Goal: Transaction & Acquisition: Download file/media

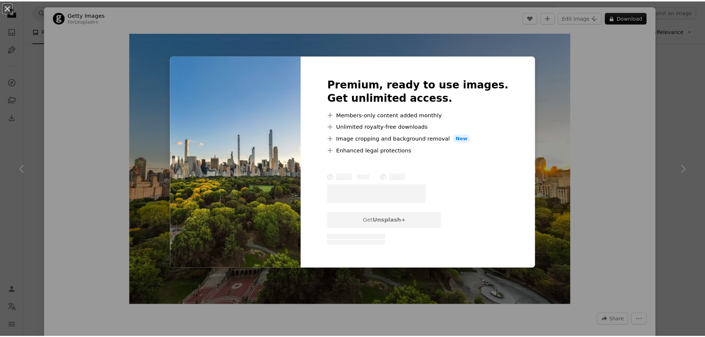
scroll to position [0, 111]
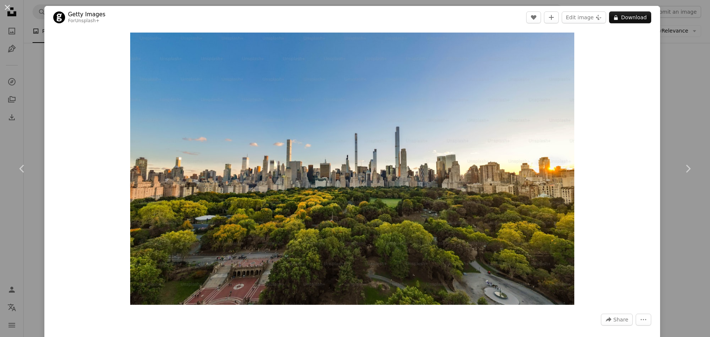
drag, startPoint x: 380, startPoint y: 111, endPoint x: 371, endPoint y: 111, distance: 8.9
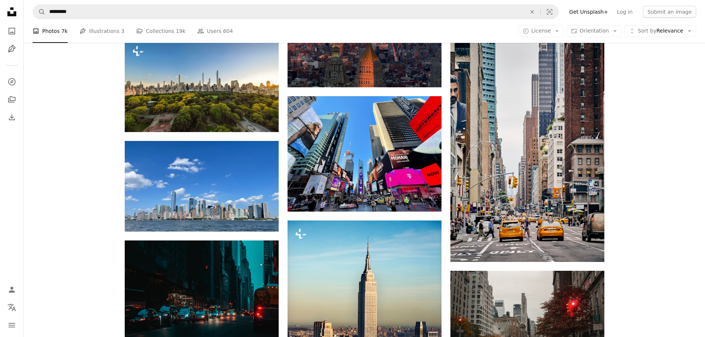
scroll to position [1775, 0]
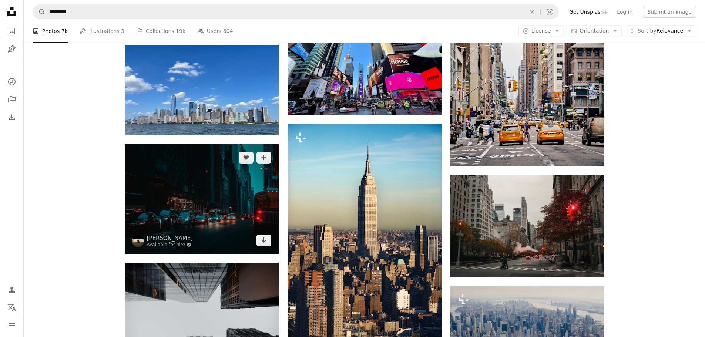
click at [196, 196] on img at bounding box center [202, 198] width 154 height 109
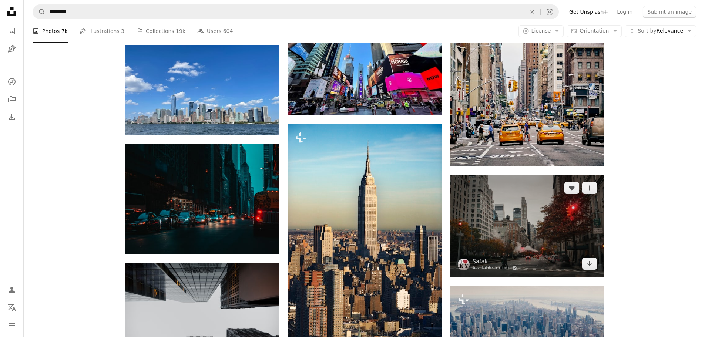
click at [542, 229] on img at bounding box center [527, 226] width 154 height 102
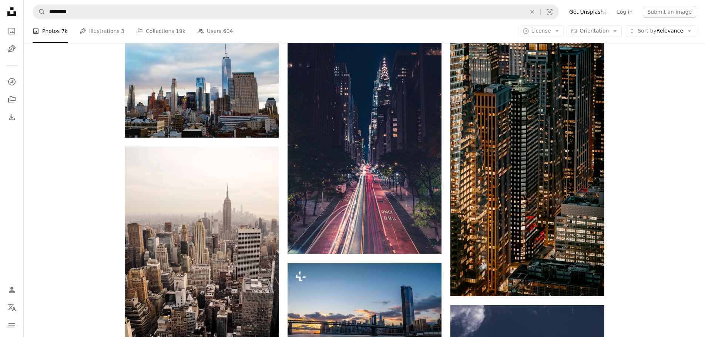
scroll to position [2774, 0]
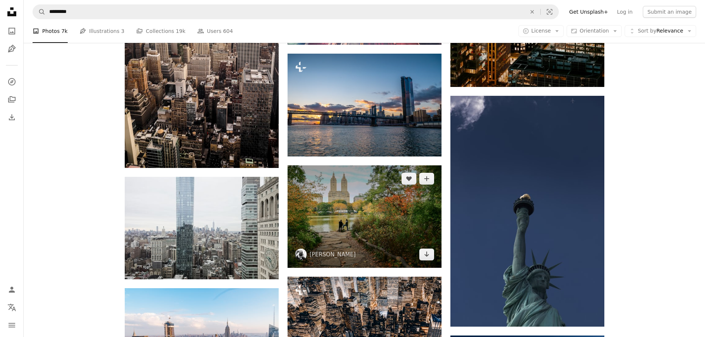
click at [361, 193] on img at bounding box center [364, 216] width 154 height 102
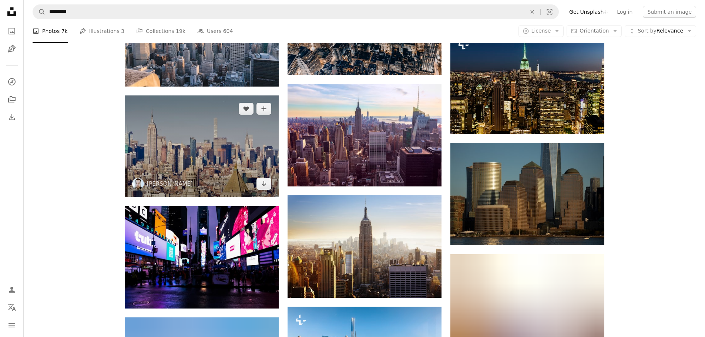
scroll to position [3181, 0]
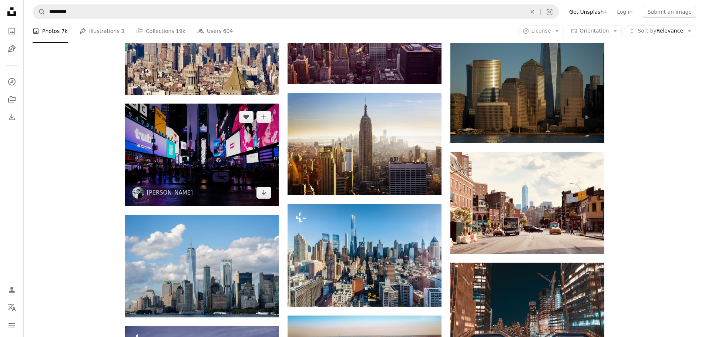
click at [181, 150] on img at bounding box center [202, 155] width 154 height 102
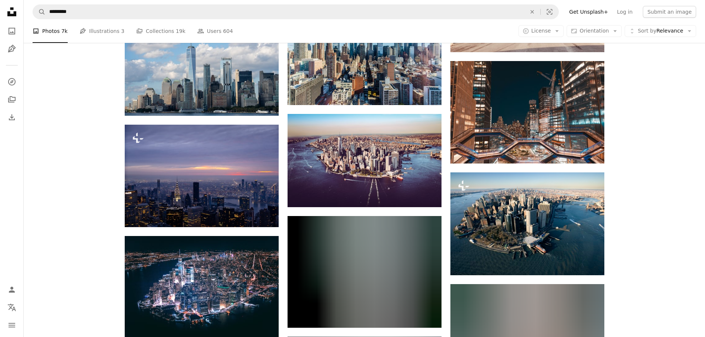
scroll to position [3551, 0]
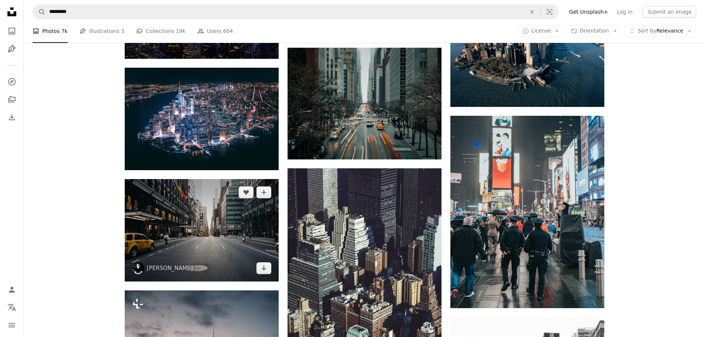
click at [203, 216] on img at bounding box center [202, 230] width 154 height 102
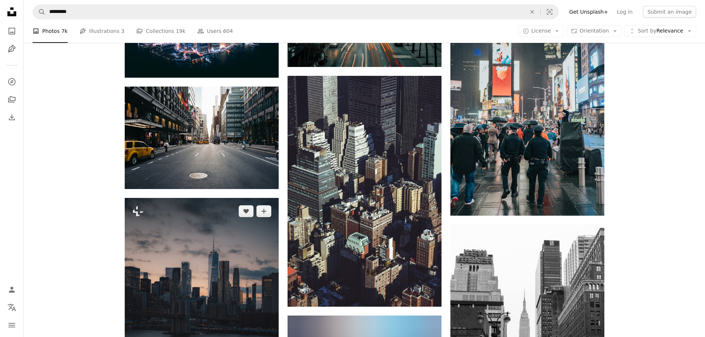
scroll to position [3736, 0]
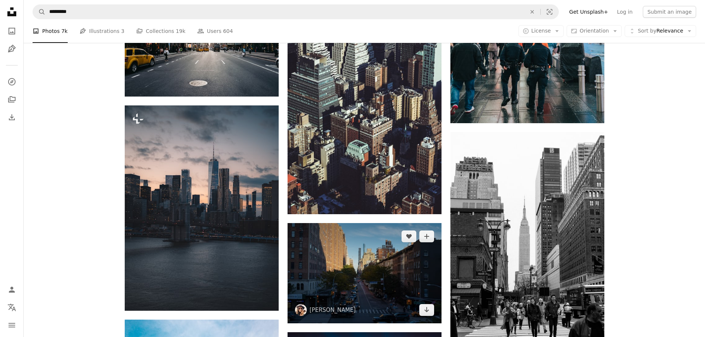
click at [392, 278] on img at bounding box center [364, 273] width 154 height 100
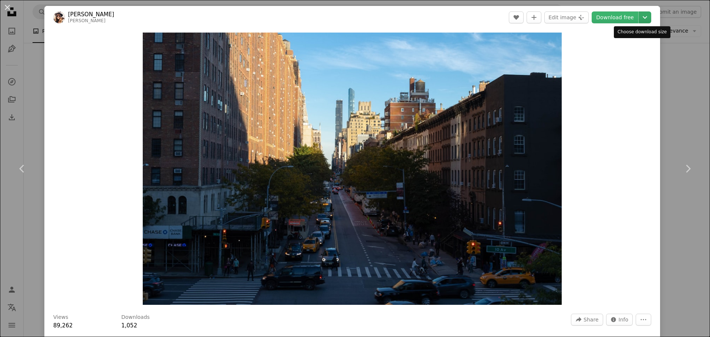
click at [641, 20] on icon "Chevron down" at bounding box center [645, 17] width 12 height 9
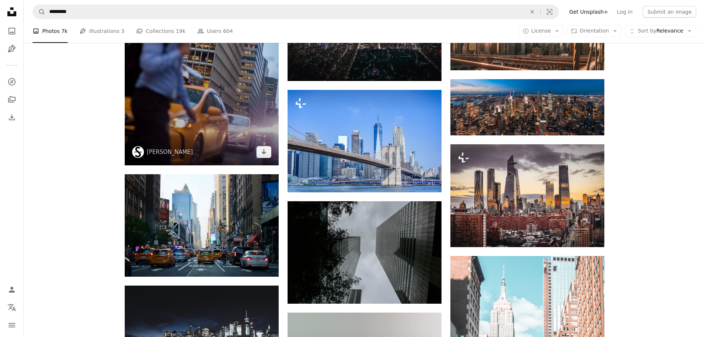
scroll to position [5178, 0]
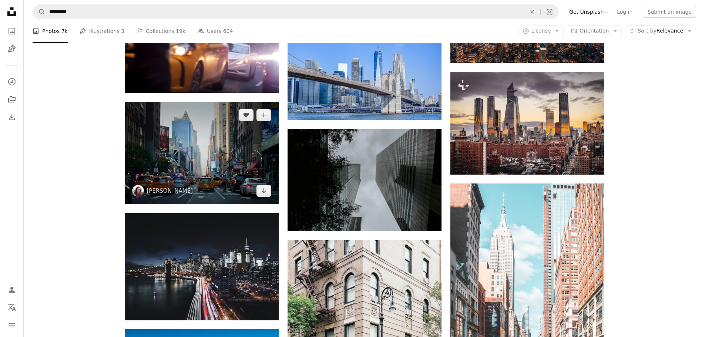
click at [175, 160] on img at bounding box center [202, 153] width 154 height 102
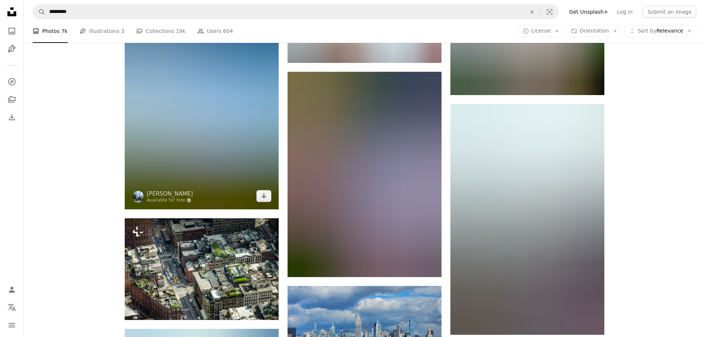
scroll to position [7249, 0]
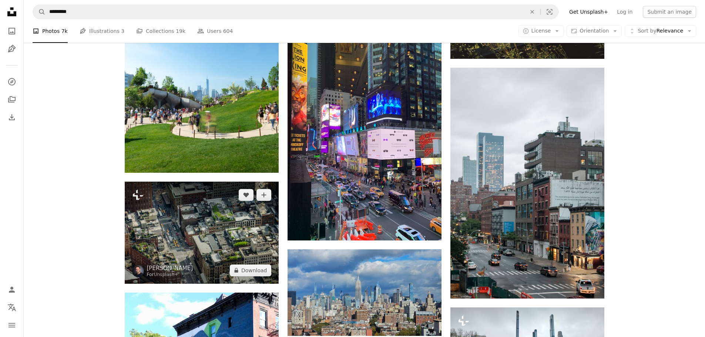
click at [176, 231] on img at bounding box center [202, 233] width 154 height 102
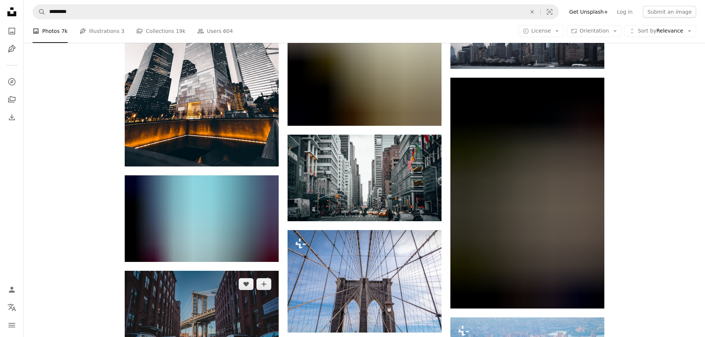
scroll to position [7878, 0]
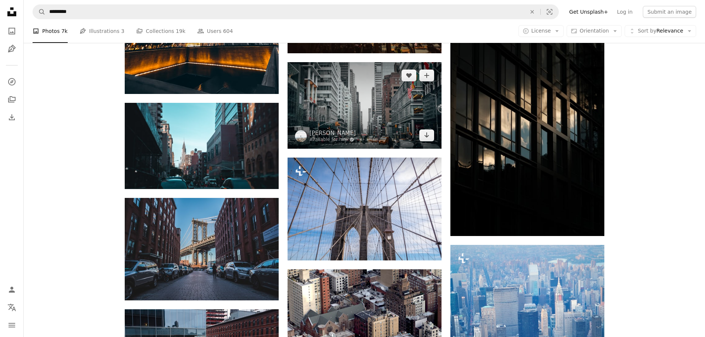
click at [339, 119] on img at bounding box center [364, 105] width 154 height 87
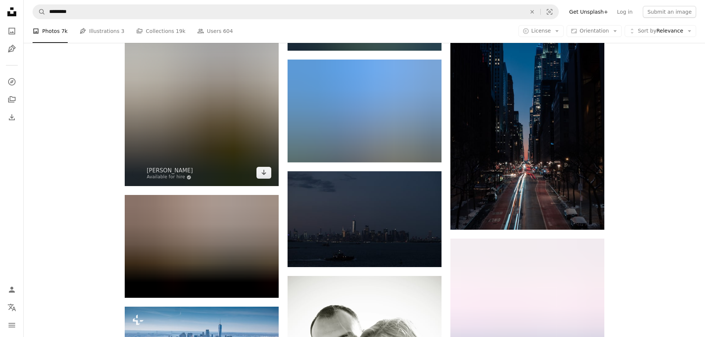
scroll to position [8803, 0]
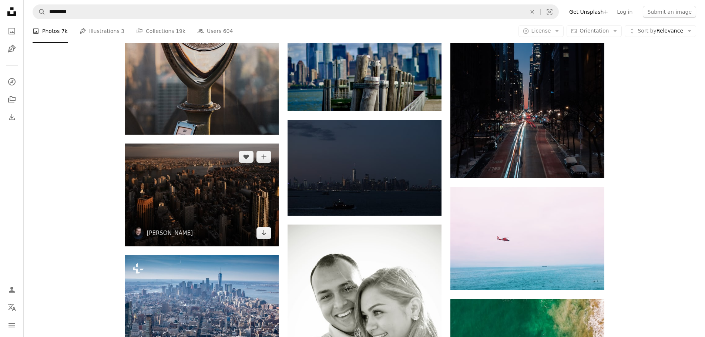
click at [203, 193] on img at bounding box center [202, 195] width 154 height 102
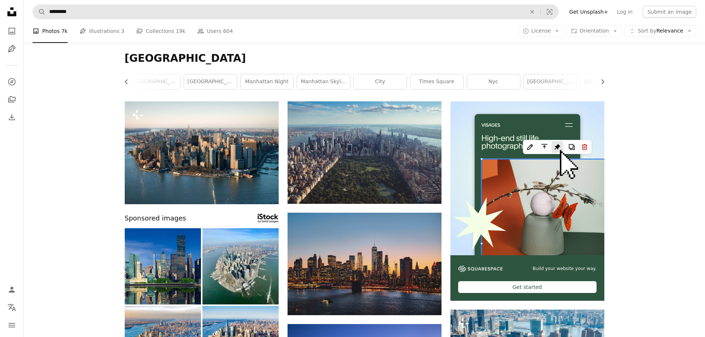
drag, startPoint x: 65, startPoint y: 249, endPoint x: 364, endPoint y: 8, distance: 383.7
click at [220, 85] on link "[GEOGRAPHIC_DATA]" at bounding box center [210, 81] width 53 height 15
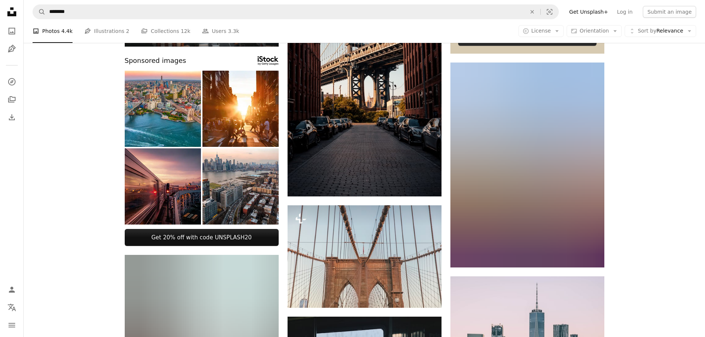
scroll to position [296, 0]
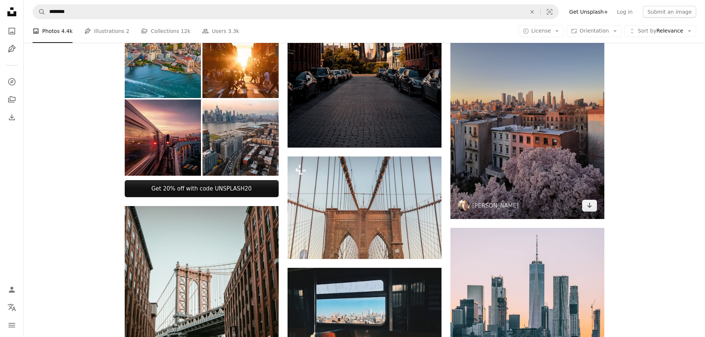
click at [542, 138] on img at bounding box center [527, 116] width 154 height 205
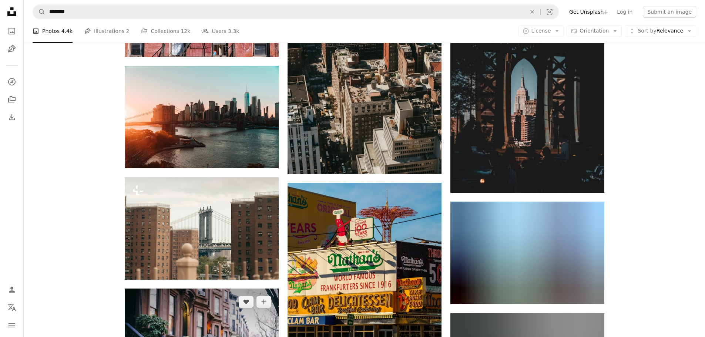
scroll to position [888, 0]
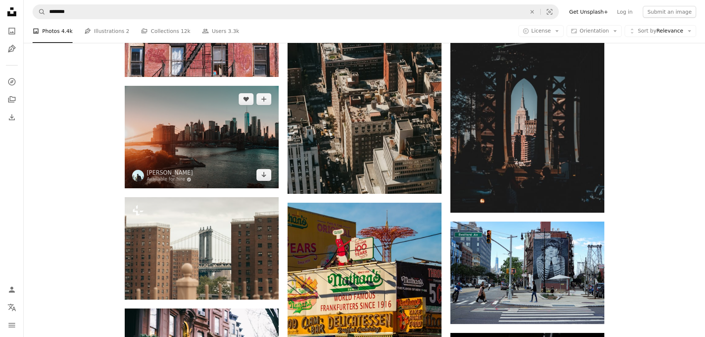
click at [218, 128] on img at bounding box center [202, 137] width 154 height 102
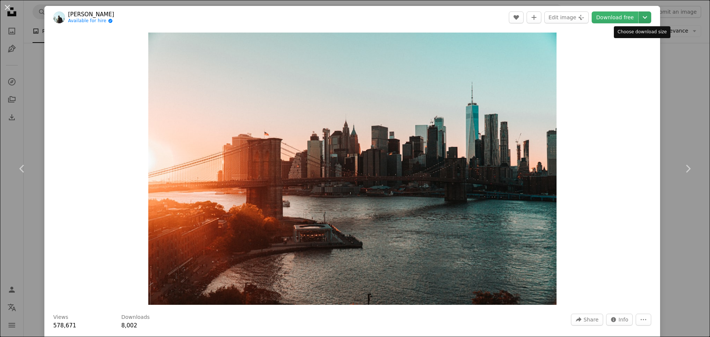
click at [639, 18] on icon "Chevron down" at bounding box center [645, 17] width 12 height 9
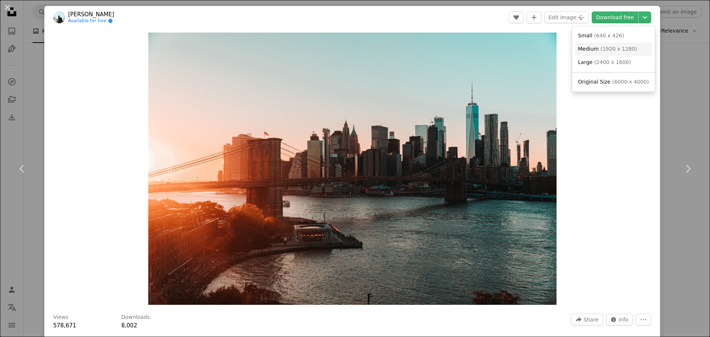
click at [631, 54] on link "Medium ( 1920 x 1280 )" at bounding box center [613, 49] width 77 height 13
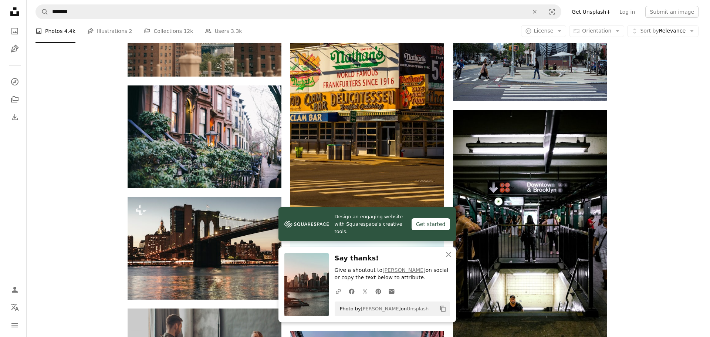
scroll to position [1110, 0]
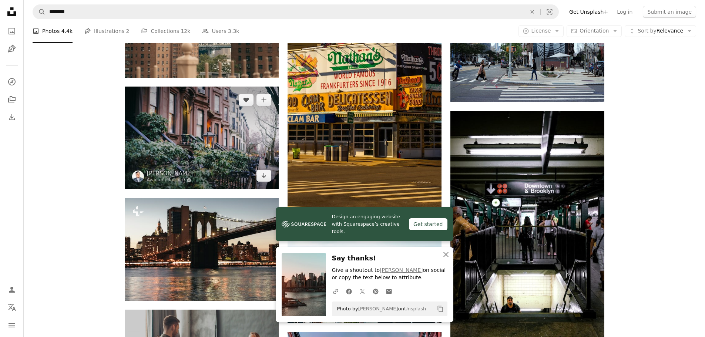
click at [201, 119] on img at bounding box center [202, 138] width 154 height 102
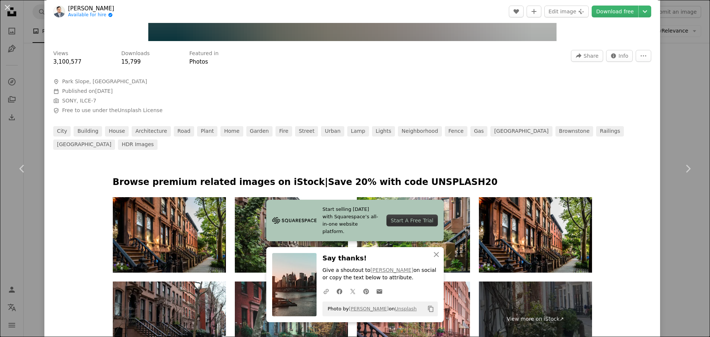
scroll to position [333, 0]
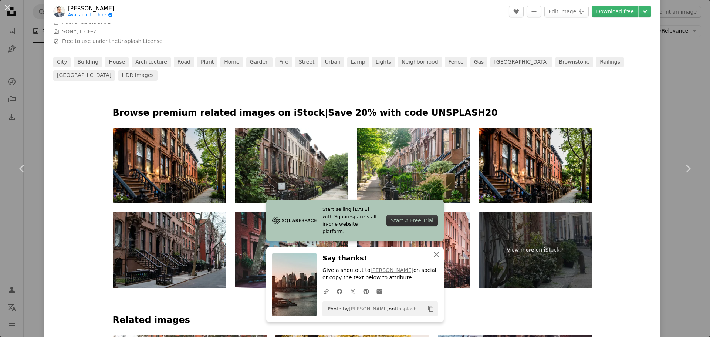
click at [435, 255] on icon "button" at bounding box center [436, 254] width 5 height 5
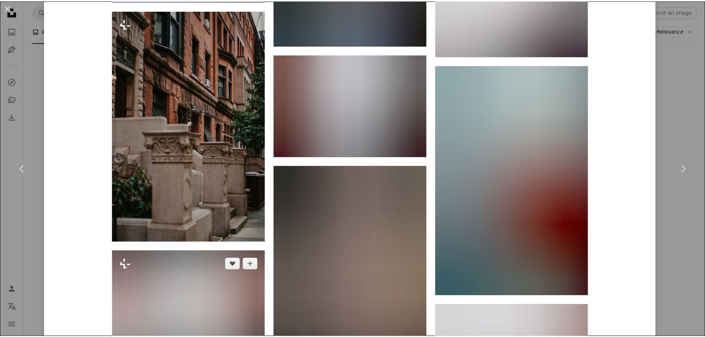
scroll to position [1849, 0]
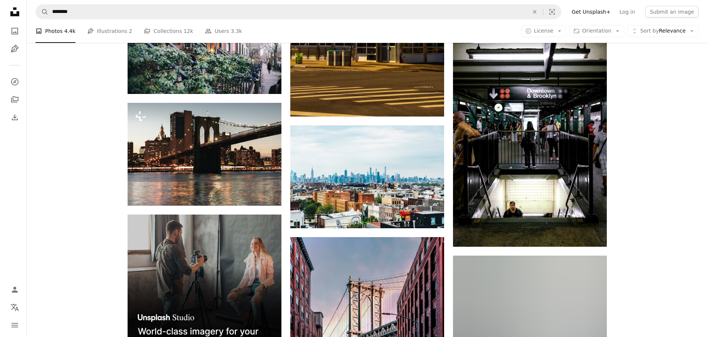
scroll to position [1221, 0]
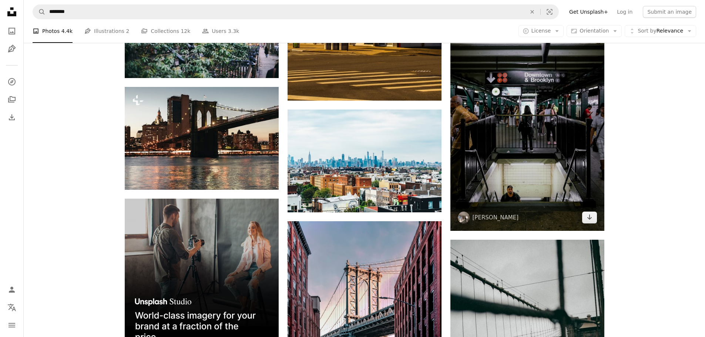
click at [517, 136] on img at bounding box center [527, 115] width 154 height 231
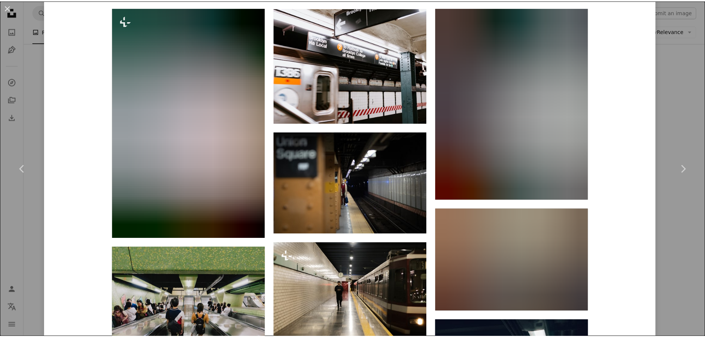
scroll to position [1036, 0]
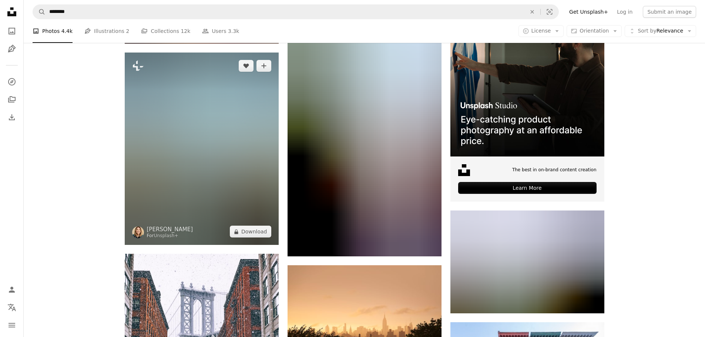
scroll to position [2848, 0]
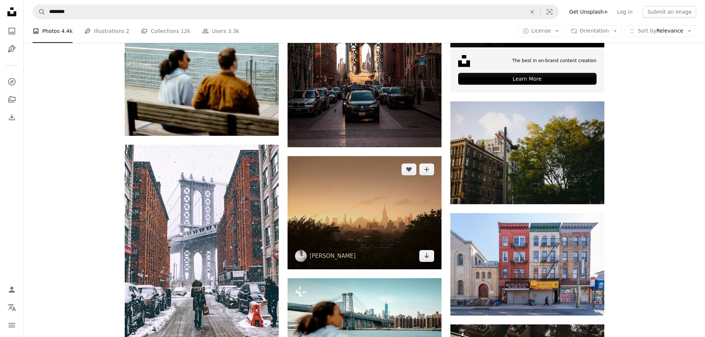
click at [356, 220] on img at bounding box center [364, 212] width 154 height 113
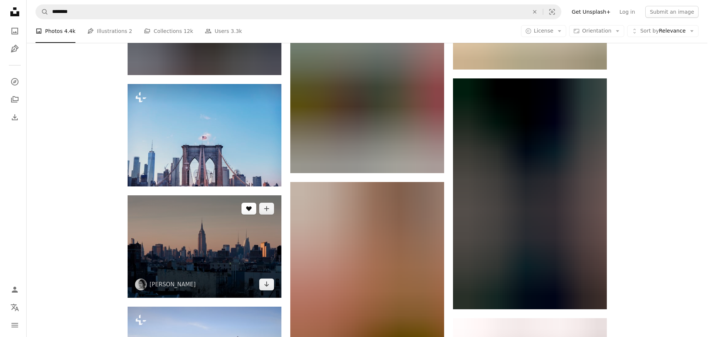
scroll to position [3329, 0]
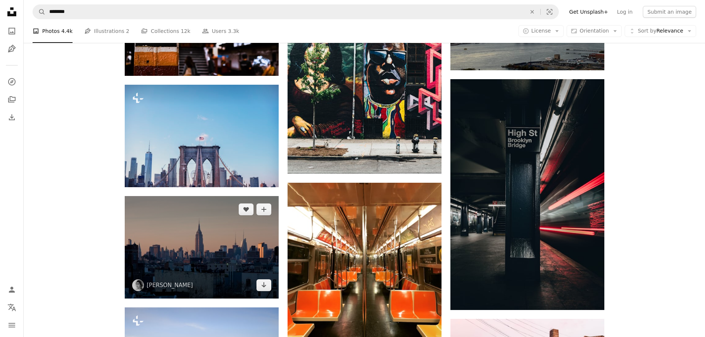
click at [206, 235] on img at bounding box center [202, 247] width 154 height 102
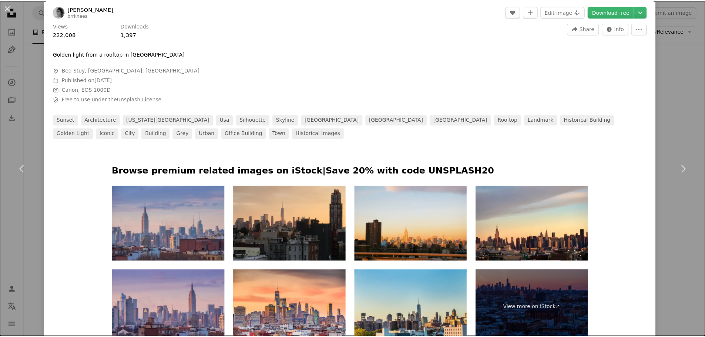
scroll to position [518, 0]
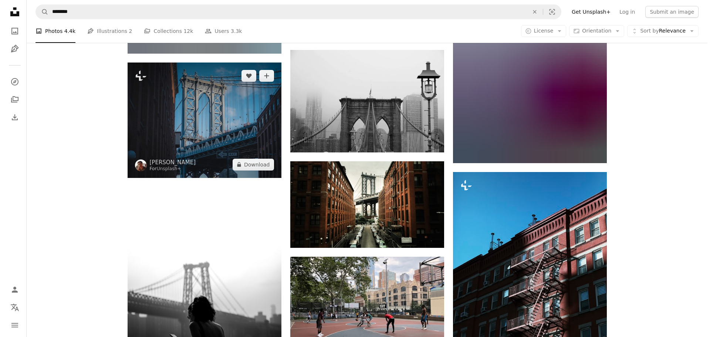
scroll to position [6288, 0]
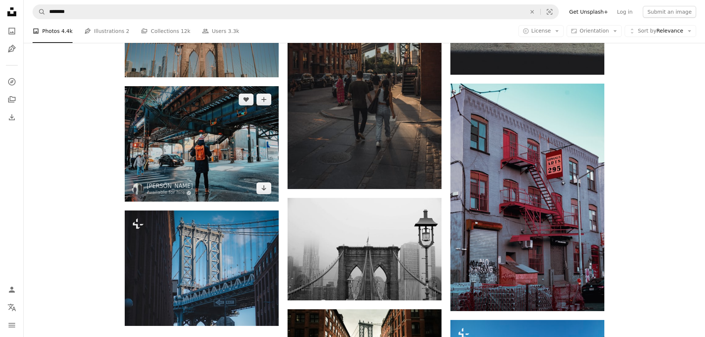
click at [192, 159] on img at bounding box center [202, 143] width 154 height 115
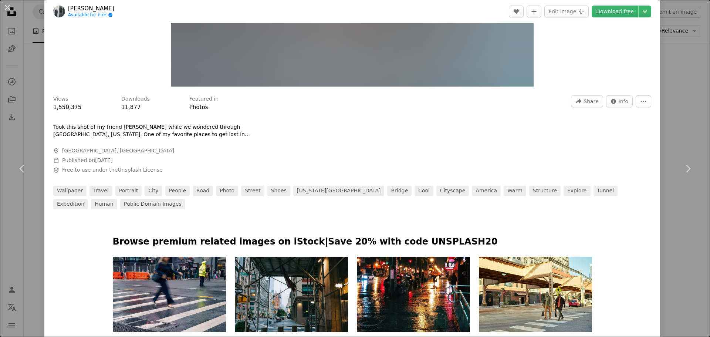
scroll to position [222, 0]
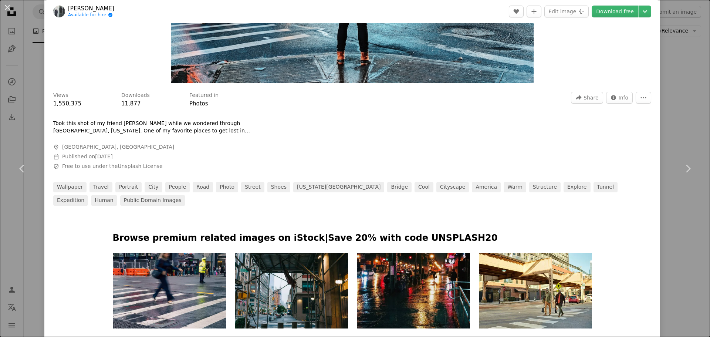
click at [420, 290] on img at bounding box center [413, 290] width 113 height 75
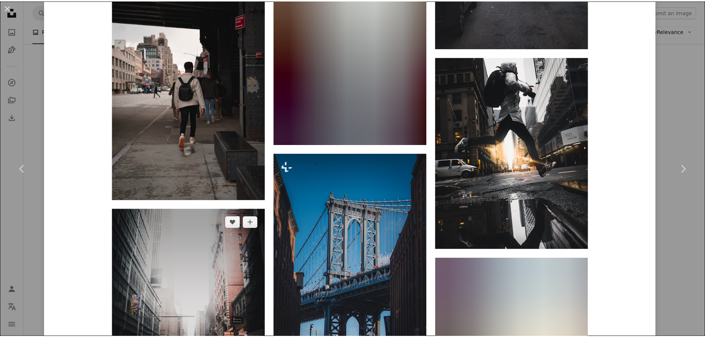
scroll to position [1997, 0]
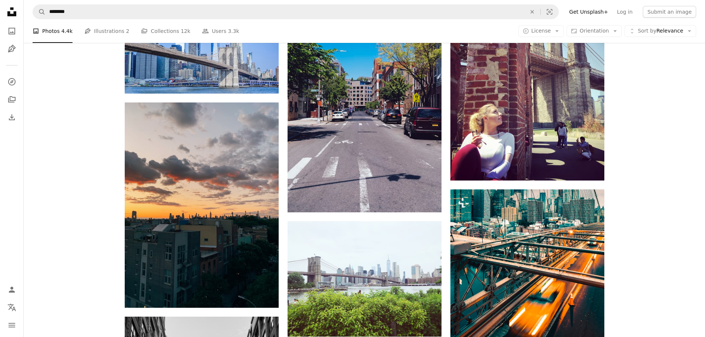
scroll to position [8987, 0]
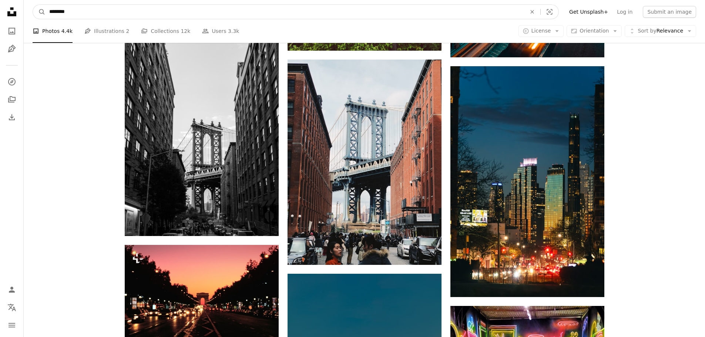
drag, startPoint x: 109, startPoint y: 14, endPoint x: 0, endPoint y: 16, distance: 108.8
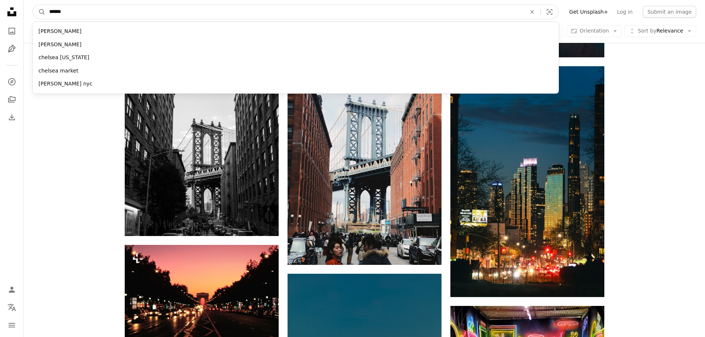
type input "*******"
click button "A magnifying glass" at bounding box center [39, 12] width 13 height 14
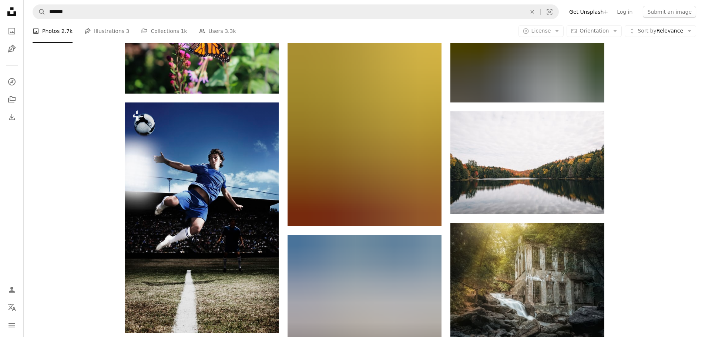
scroll to position [703, 0]
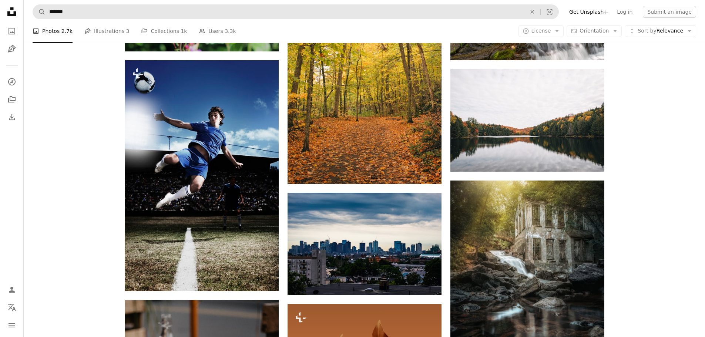
click at [102, 20] on nav "A magnifying glass ******* An X shape Visual search Filters Get Unsplash+ Log i…" at bounding box center [364, 12] width 681 height 24
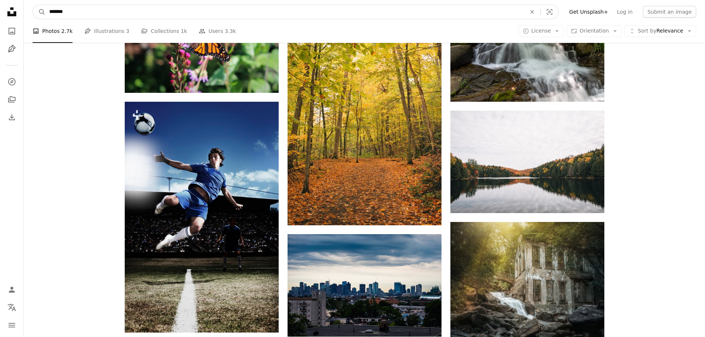
drag, startPoint x: 79, startPoint y: 9, endPoint x: 0, endPoint y: -1, distance: 79.3
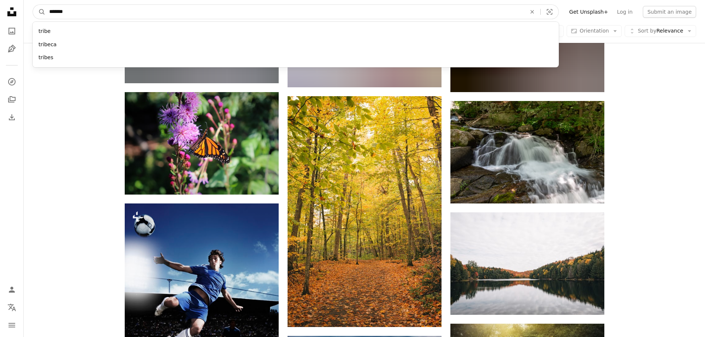
type input "********"
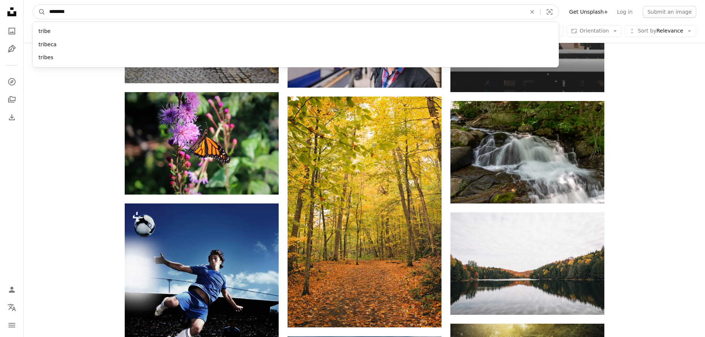
click button "A magnifying glass" at bounding box center [39, 12] width 13 height 14
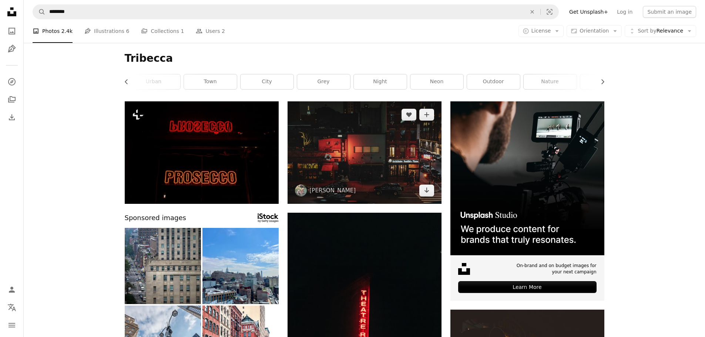
click at [358, 149] on img at bounding box center [364, 152] width 154 height 102
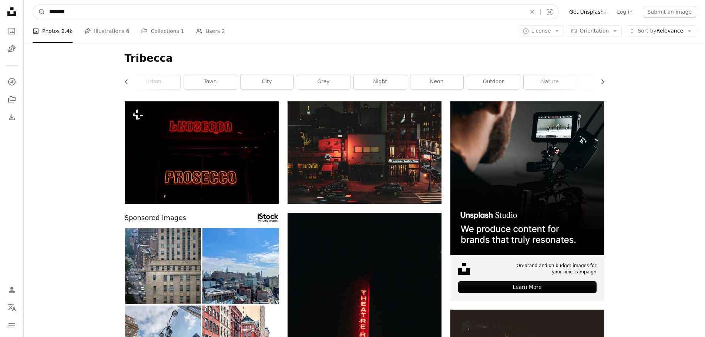
click at [64, 11] on input "********" at bounding box center [284, 12] width 478 height 14
type input "*******"
click button "A magnifying glass" at bounding box center [39, 12] width 13 height 14
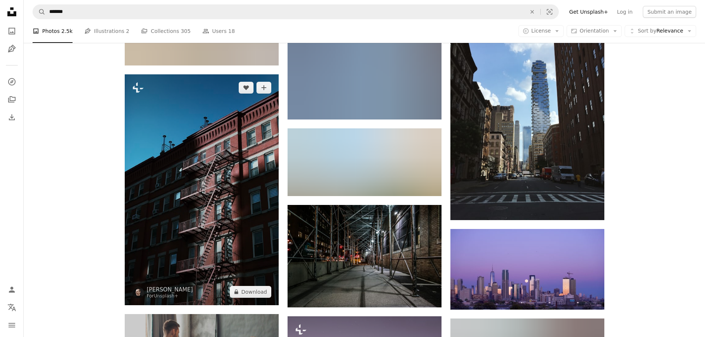
scroll to position [1368, 0]
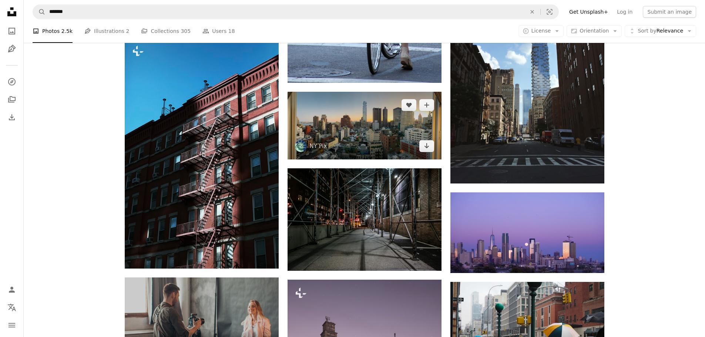
click at [347, 128] on img at bounding box center [364, 126] width 154 height 68
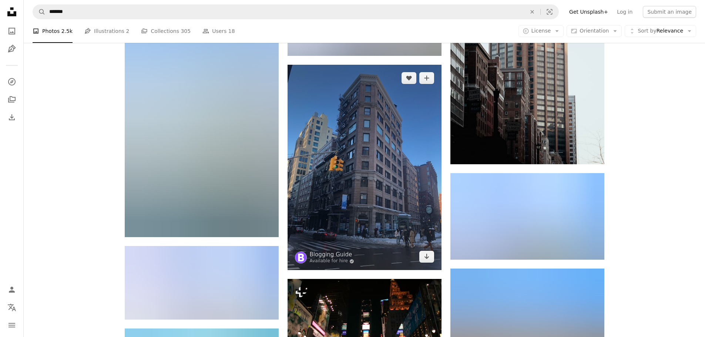
scroll to position [4179, 0]
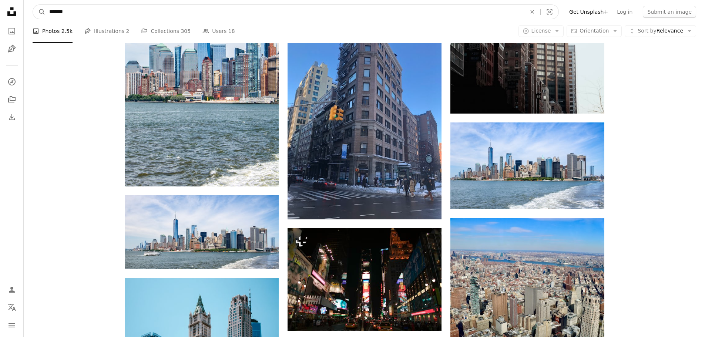
drag, startPoint x: 78, startPoint y: 16, endPoint x: 15, endPoint y: 10, distance: 63.1
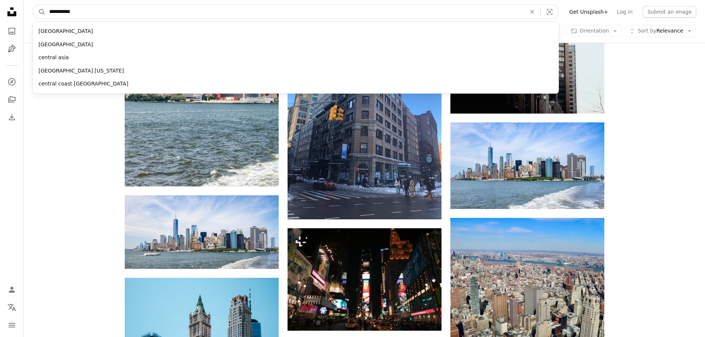
type input "**********"
click button "A magnifying glass" at bounding box center [39, 12] width 13 height 14
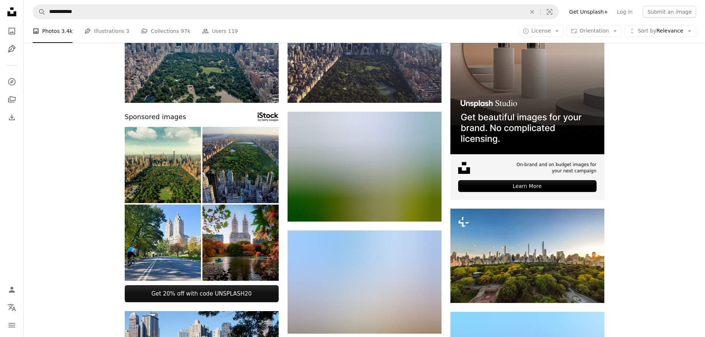
scroll to position [111, 0]
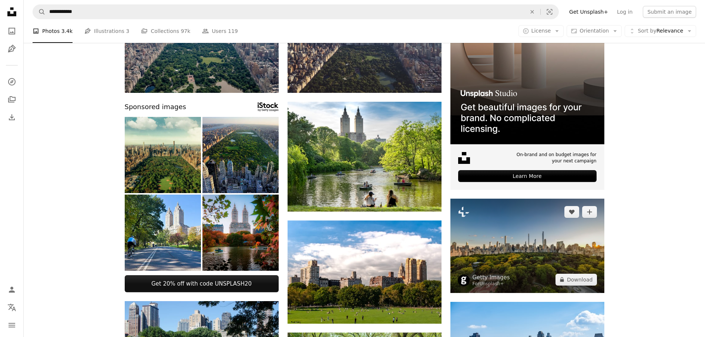
click at [510, 245] on img at bounding box center [527, 246] width 154 height 94
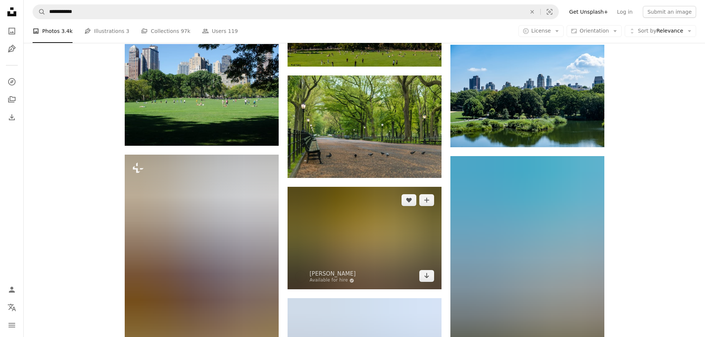
scroll to position [370, 0]
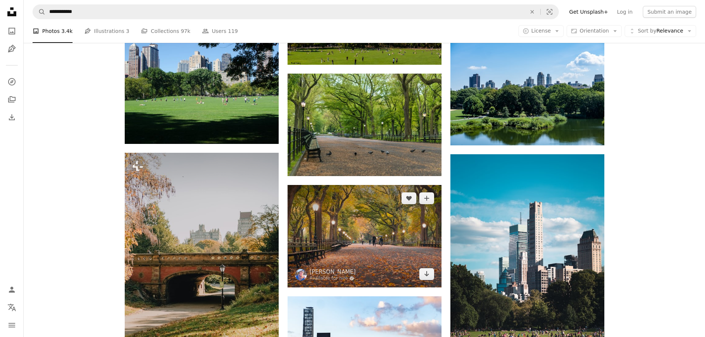
click at [352, 225] on img at bounding box center [364, 236] width 154 height 102
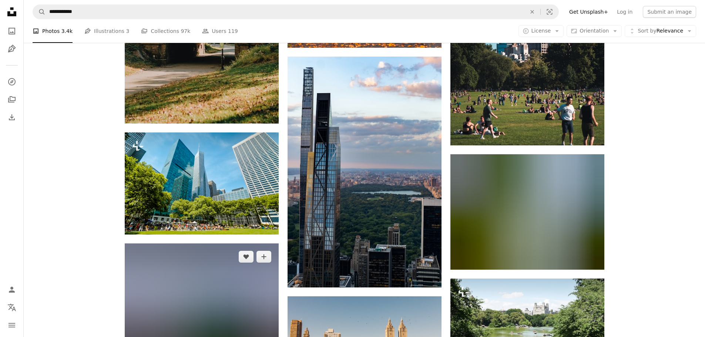
scroll to position [666, 0]
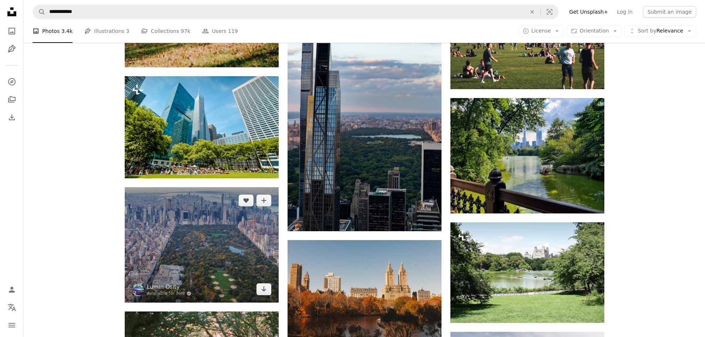
click at [186, 235] on img at bounding box center [202, 244] width 154 height 115
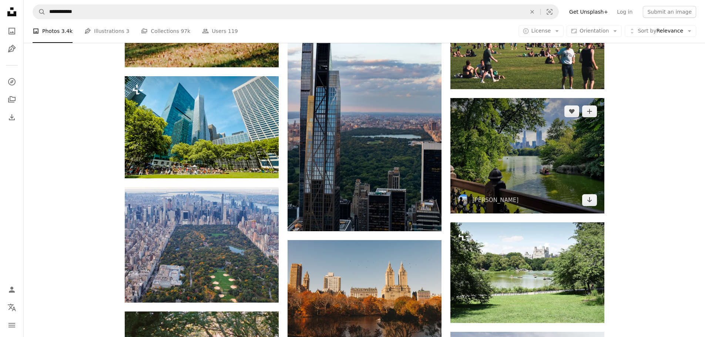
click at [547, 163] on img at bounding box center [527, 155] width 154 height 115
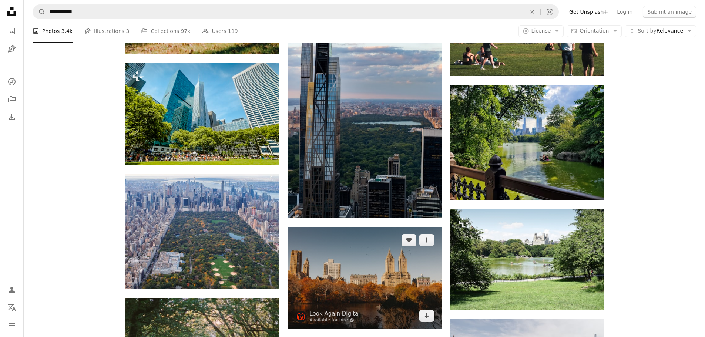
scroll to position [814, 0]
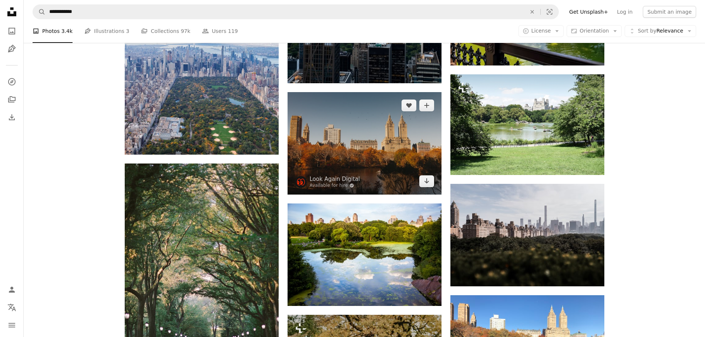
click at [350, 146] on img at bounding box center [364, 143] width 154 height 102
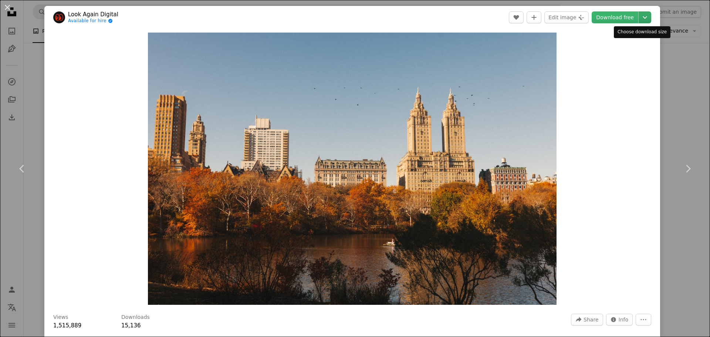
click at [640, 17] on icon "Chevron down" at bounding box center [645, 17] width 12 height 9
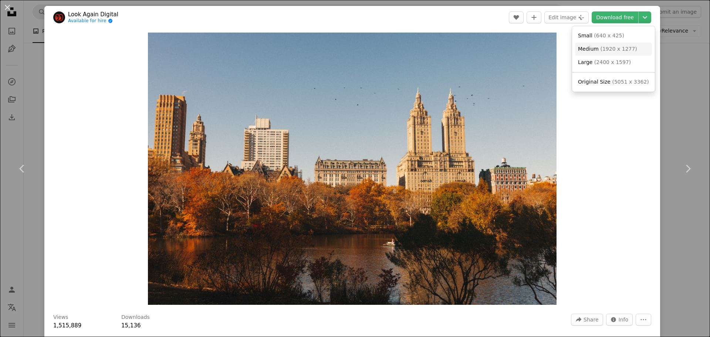
click at [629, 46] on span "( 1920 x 1277 )" at bounding box center [618, 49] width 37 height 6
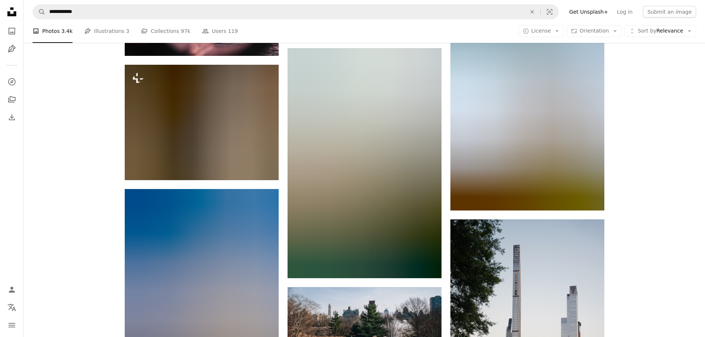
scroll to position [1849, 0]
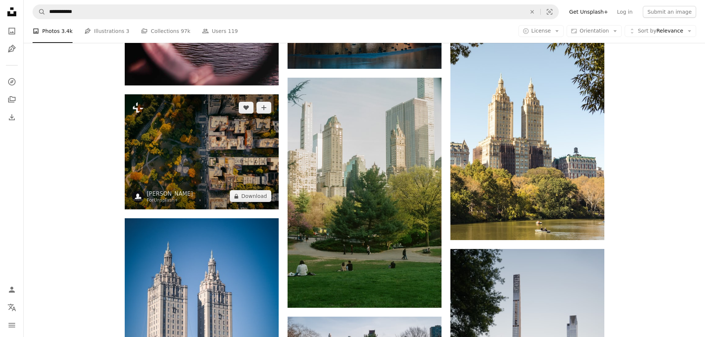
click at [221, 164] on img at bounding box center [202, 151] width 154 height 115
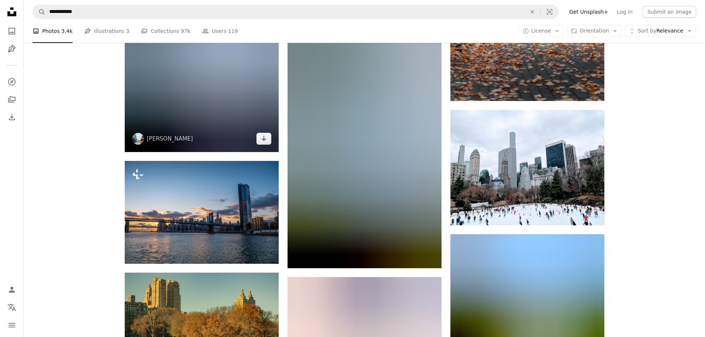
scroll to position [3699, 0]
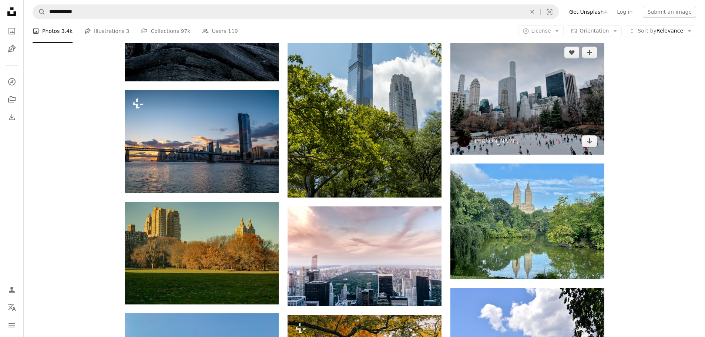
click at [520, 92] on img at bounding box center [527, 96] width 154 height 115
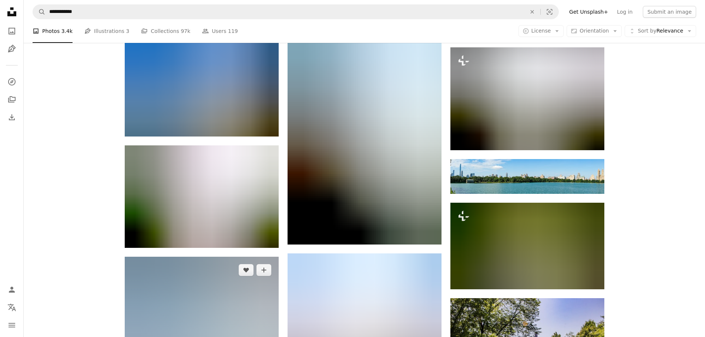
scroll to position [4290, 0]
